Goal: Task Accomplishment & Management: Manage account settings

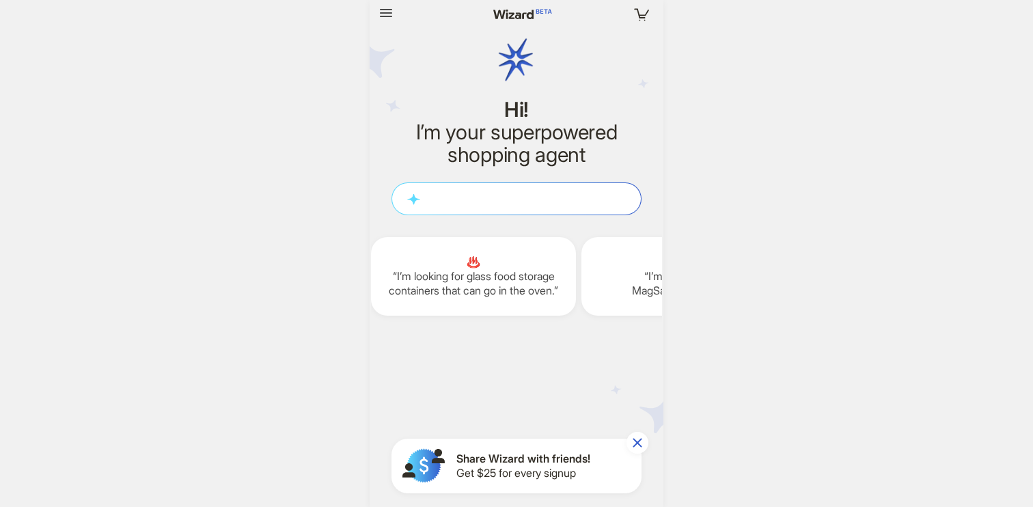
scroll to position [0, 1681]
click at [384, 11] on icon "button" at bounding box center [386, 13] width 16 height 16
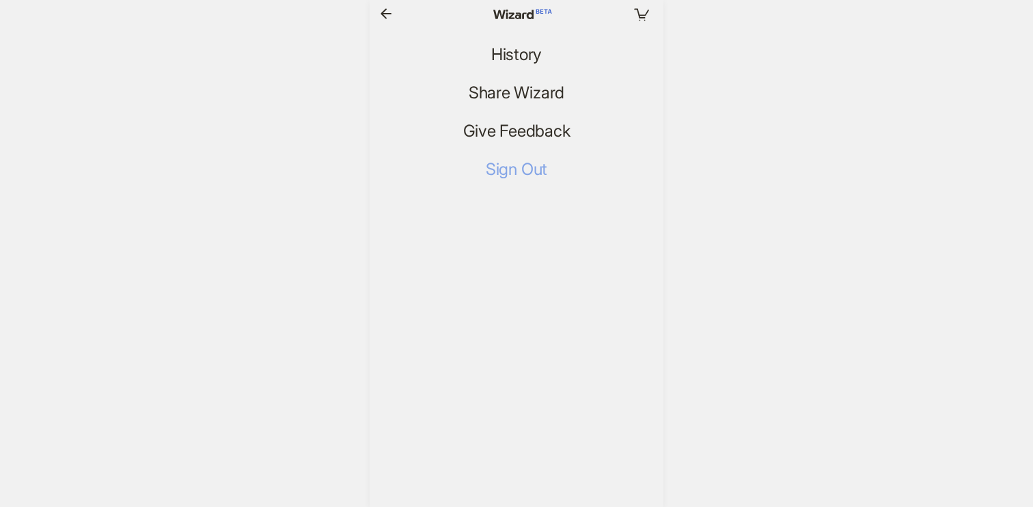
click at [508, 169] on span "Sign Out" at bounding box center [516, 170] width 61 height 20
